Goal: Task Accomplishment & Management: Manage account settings

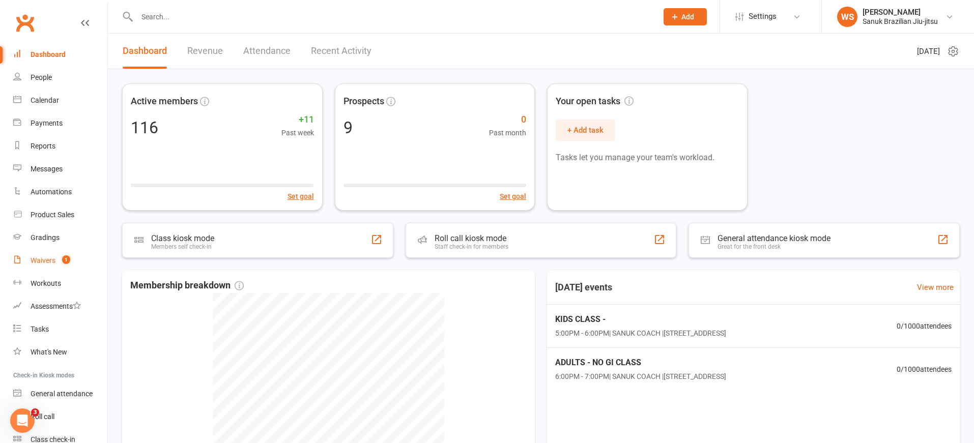
click at [51, 257] on div "Waivers" at bounding box center [43, 261] width 25 height 8
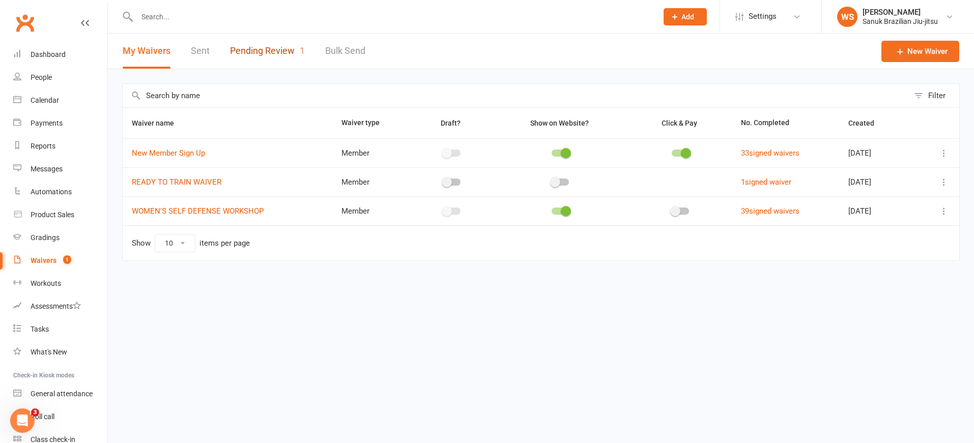
click at [269, 47] on link "Pending Review 1" at bounding box center [267, 51] width 75 height 35
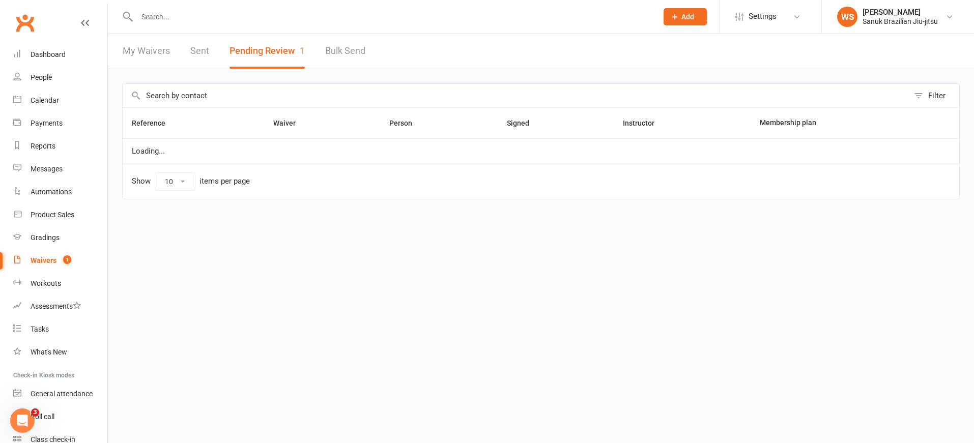
select select "25"
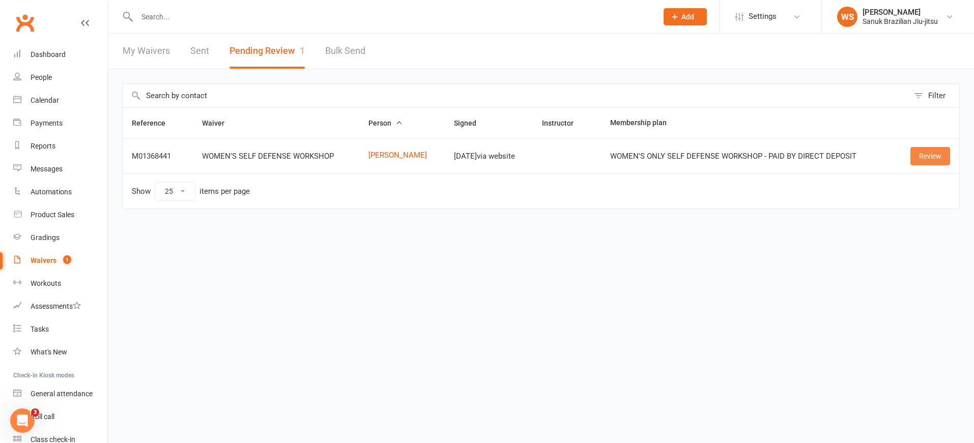
drag, startPoint x: 919, startPoint y: 155, endPoint x: 897, endPoint y: 161, distance: 23.8
click at [919, 155] on link "Review" at bounding box center [931, 156] width 40 height 18
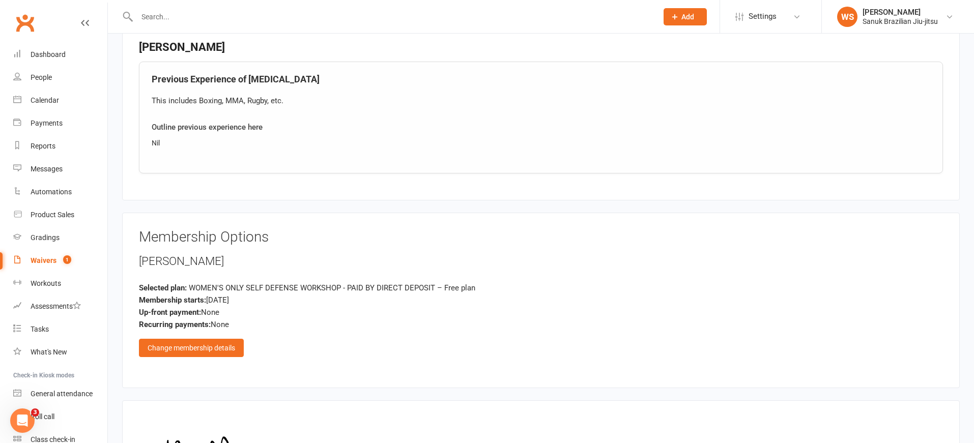
scroll to position [837, 0]
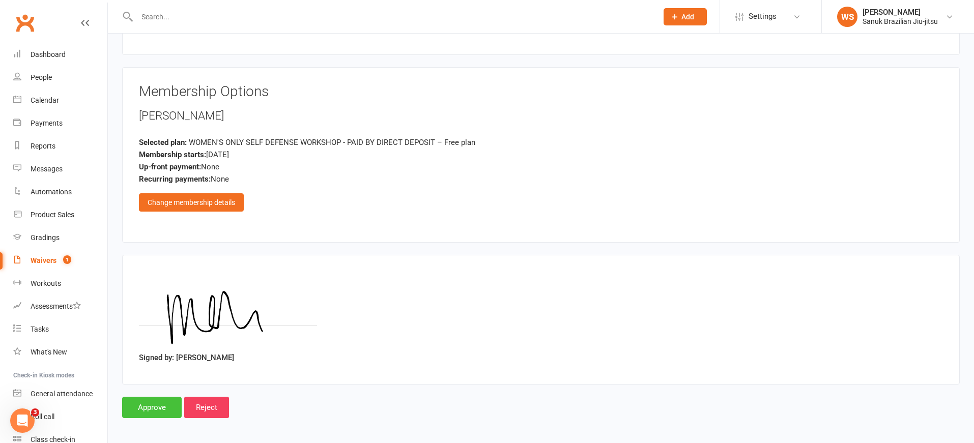
click at [156, 406] on input "Approve" at bounding box center [152, 407] width 60 height 21
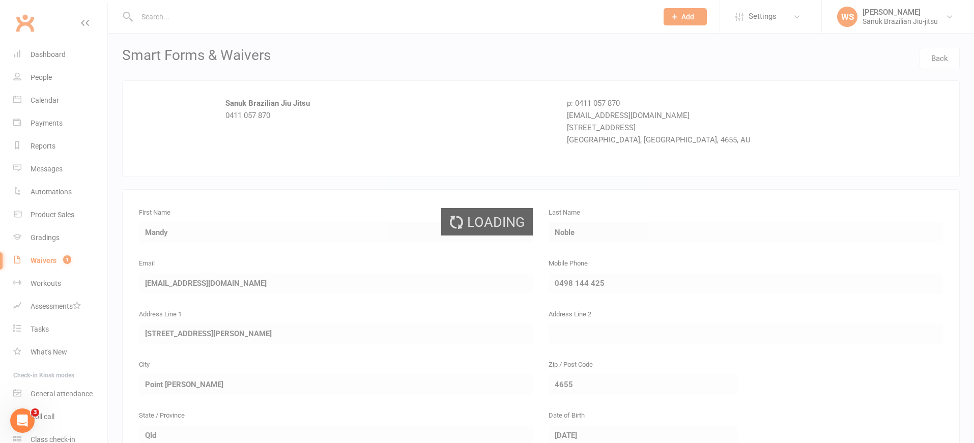
select select "25"
